Goal: Task Accomplishment & Management: Manage account settings

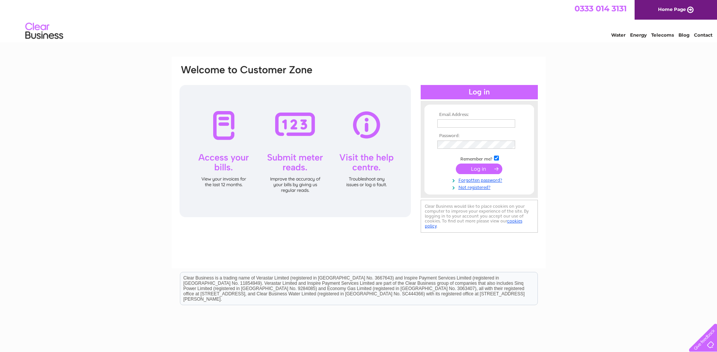
type input "admin@mackinchildcare.co.uk"
click at [480, 168] on input "submit" at bounding box center [479, 169] width 47 height 11
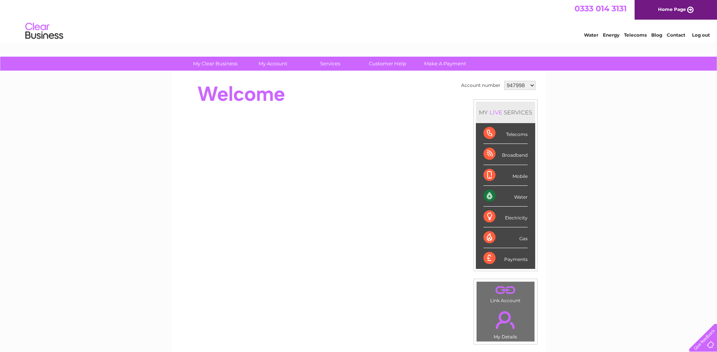
click at [491, 199] on div "Water" at bounding box center [506, 196] width 44 height 21
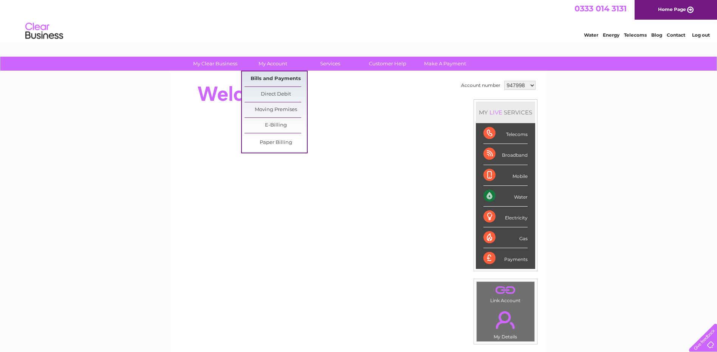
click at [284, 78] on link "Bills and Payments" at bounding box center [276, 78] width 62 height 15
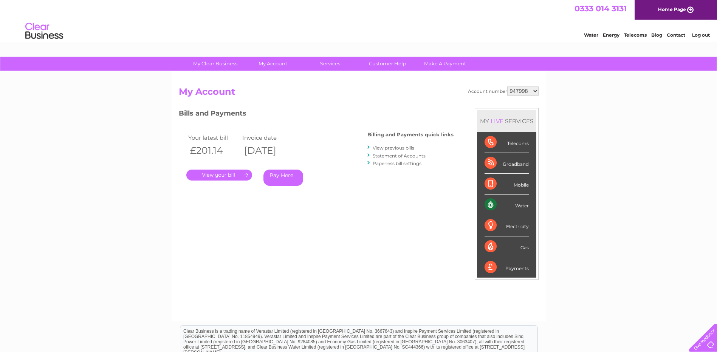
click at [227, 175] on link "." at bounding box center [219, 175] width 66 height 11
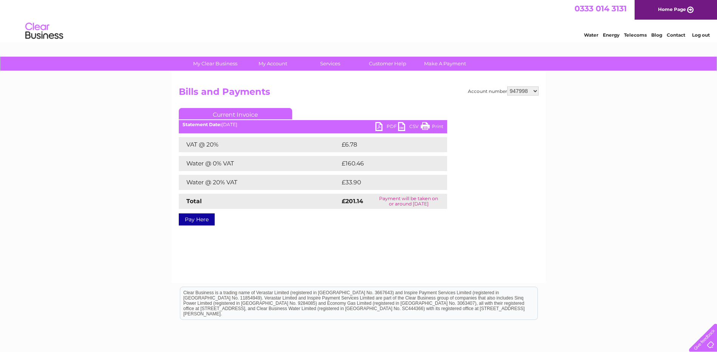
click at [388, 126] on link "PDF" at bounding box center [387, 127] width 23 height 11
